Goal: Obtain resource: Download file/media

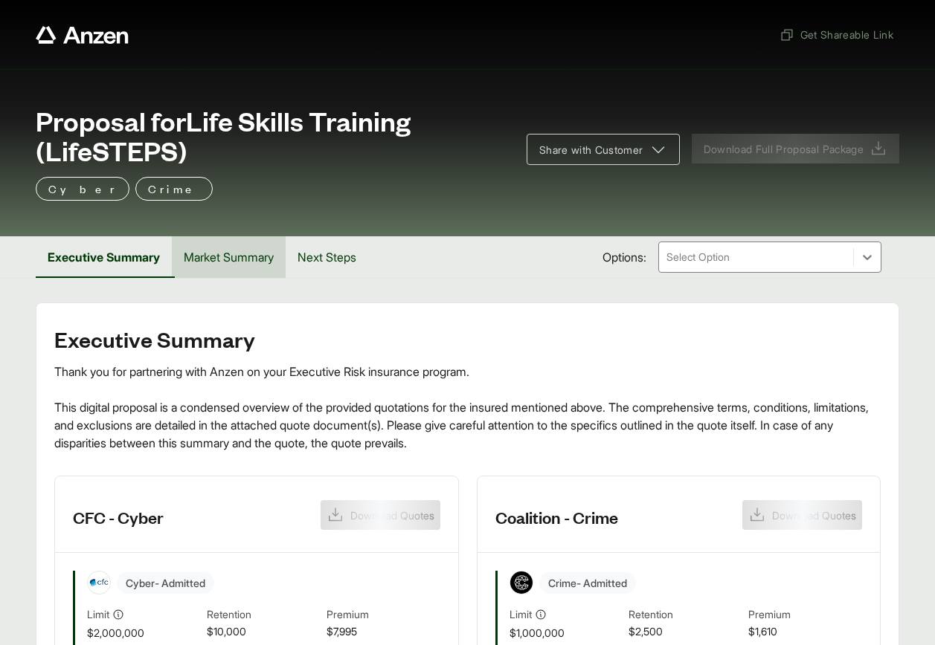
click at [233, 266] on button "Market Summary" at bounding box center [229, 257] width 114 height 42
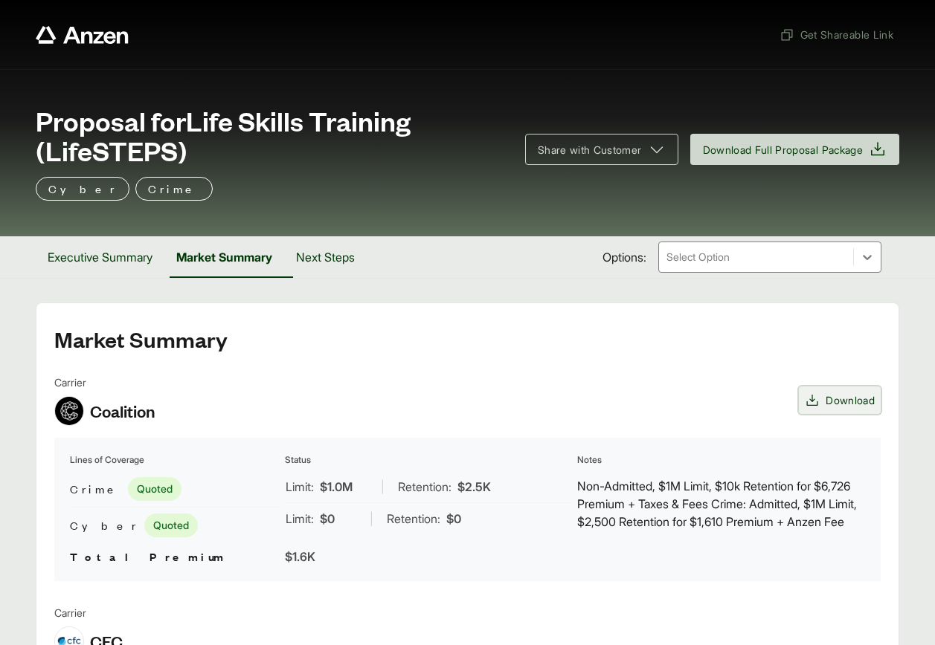
click at [848, 398] on span "Download" at bounding box center [849, 401] width 49 height 16
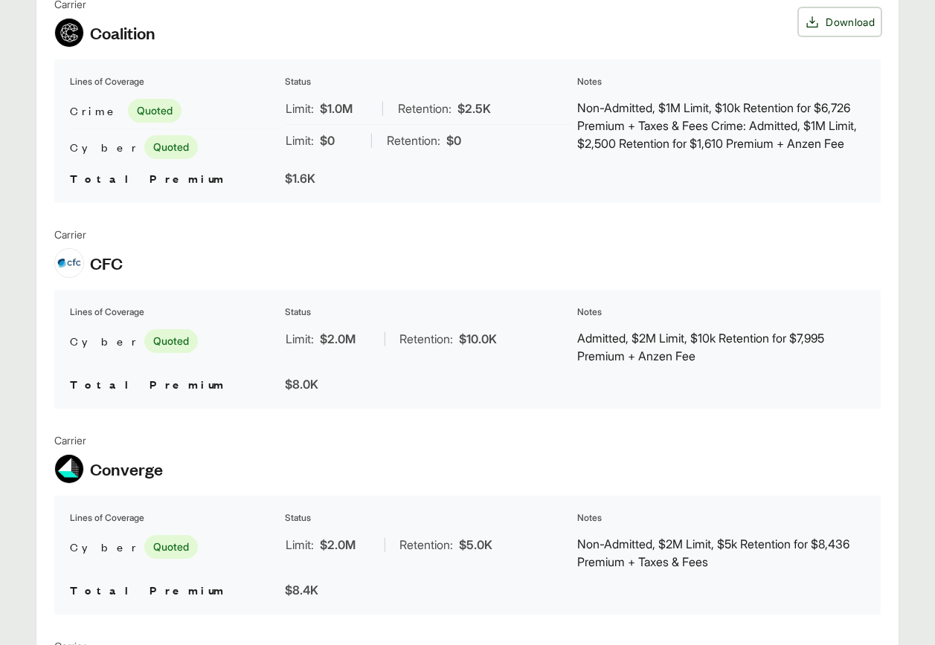
scroll to position [372, 0]
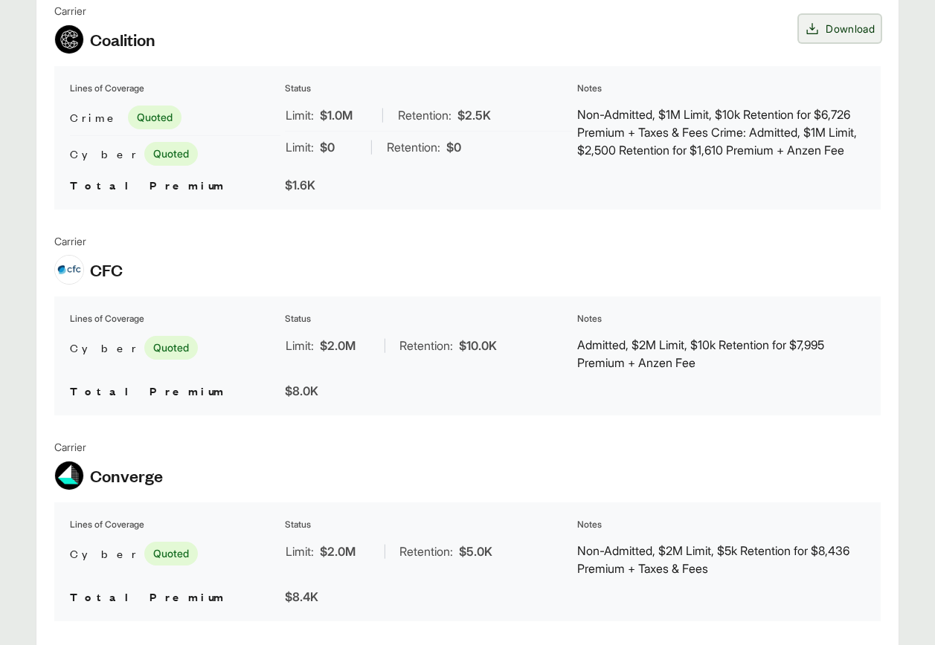
click at [849, 26] on span "Download" at bounding box center [849, 29] width 49 height 16
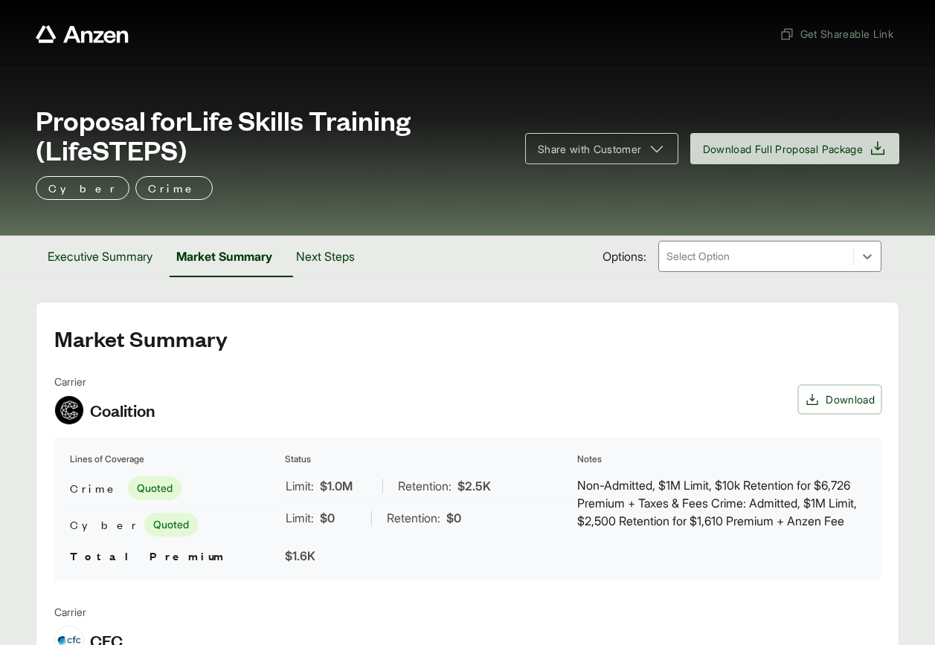
scroll to position [0, 0]
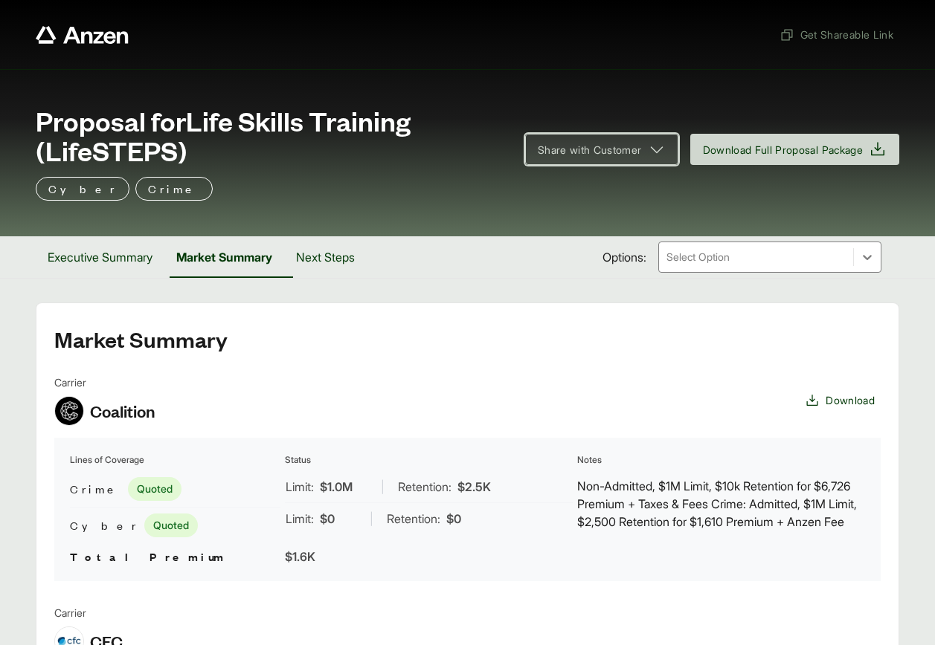
click at [648, 146] on icon at bounding box center [657, 150] width 18 height 18
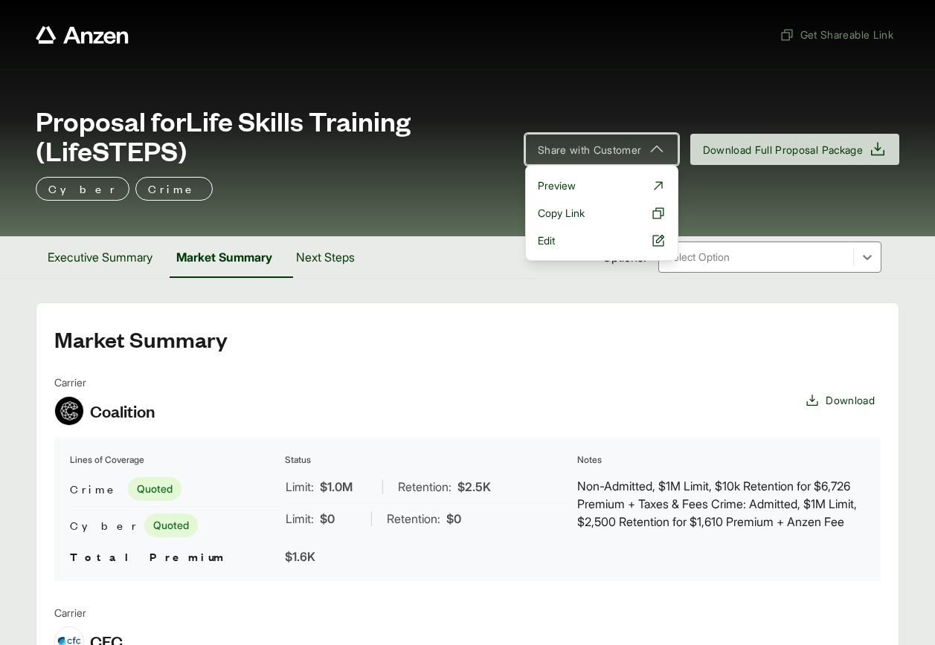
click at [648, 146] on icon at bounding box center [657, 150] width 18 height 18
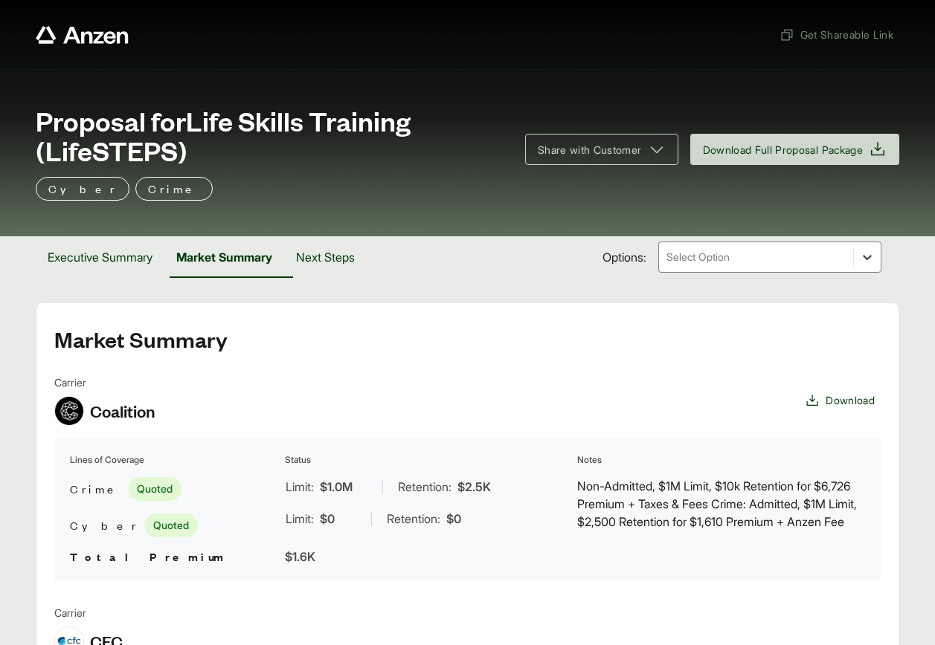
click at [865, 256] on icon at bounding box center [866, 257] width 15 height 15
click at [845, 401] on span "Download" at bounding box center [849, 401] width 49 height 16
click at [836, 402] on span "Download" at bounding box center [849, 401] width 49 height 16
